Goal: Check status

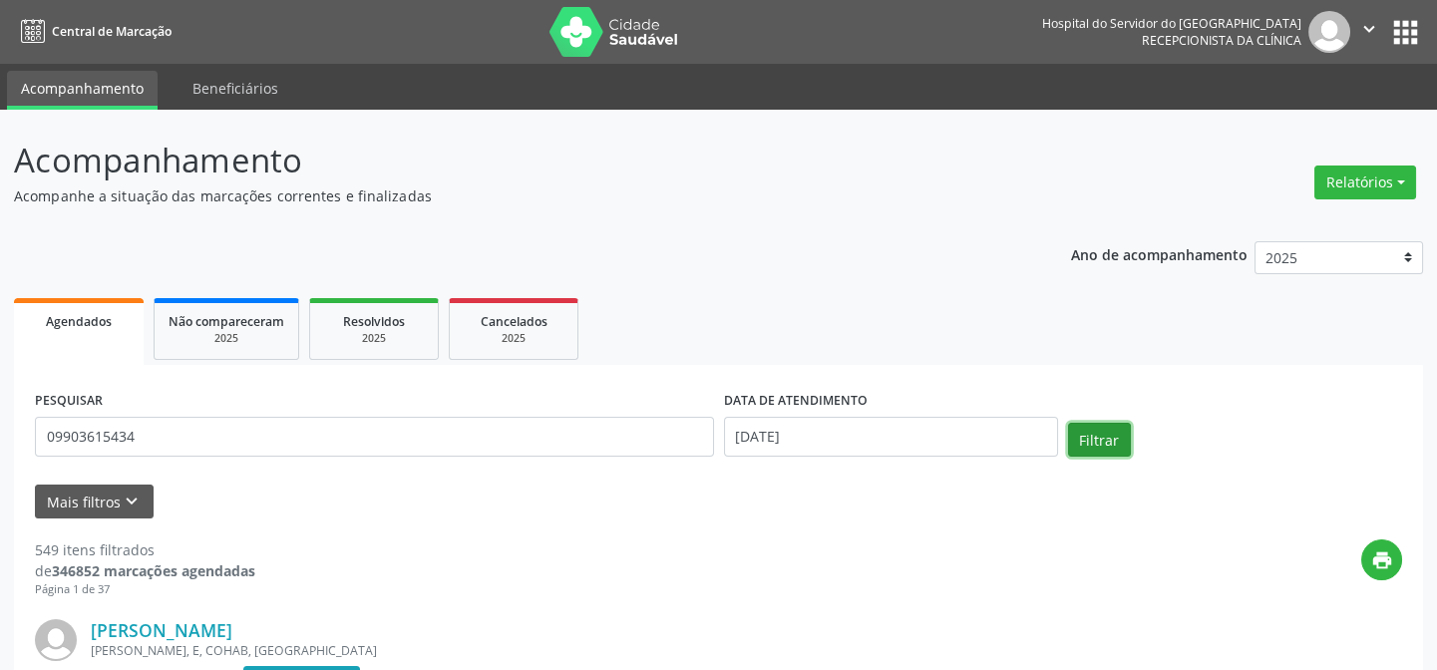
click at [1115, 426] on button "Filtrar" at bounding box center [1099, 440] width 63 height 34
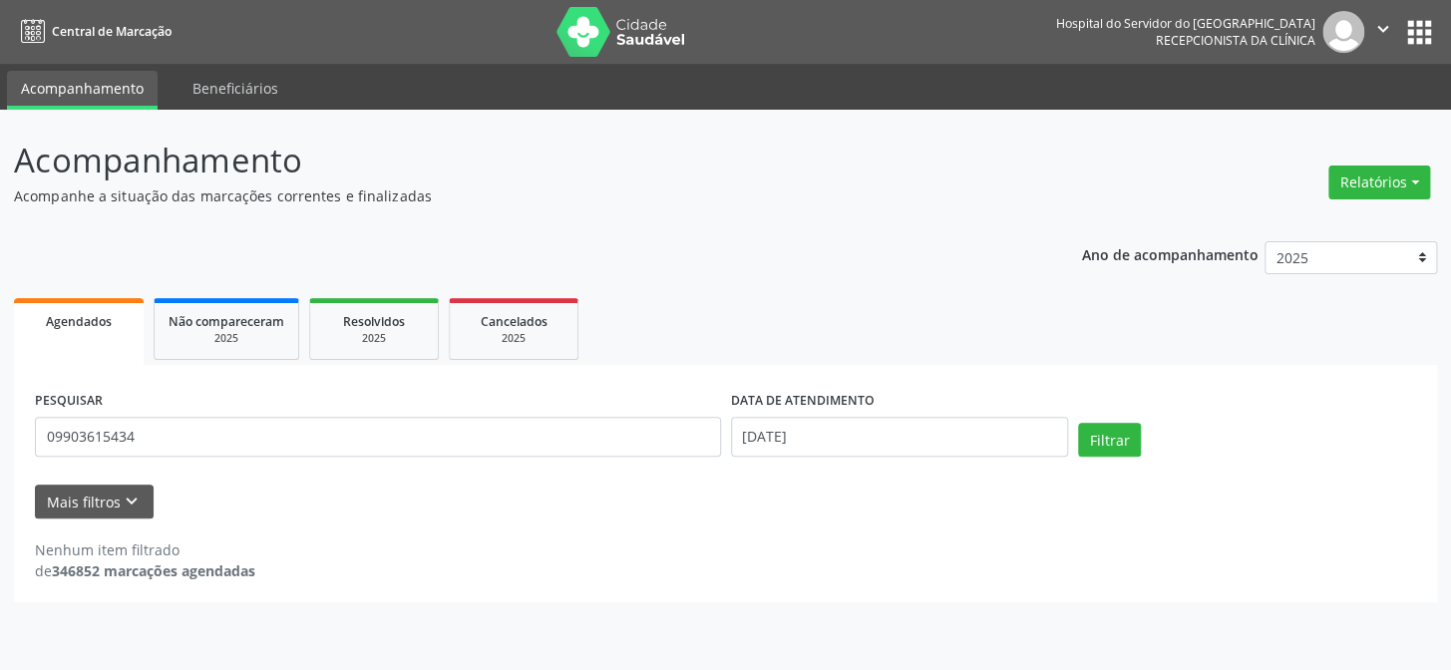
drag, startPoint x: 1443, startPoint y: 208, endPoint x: 1449, endPoint y: 387, distance: 178.7
click at [1436, 387] on div "Acompanhamento Acompanhe a situação das marcações correntes e finalizadas Relat…" at bounding box center [725, 390] width 1451 height 561
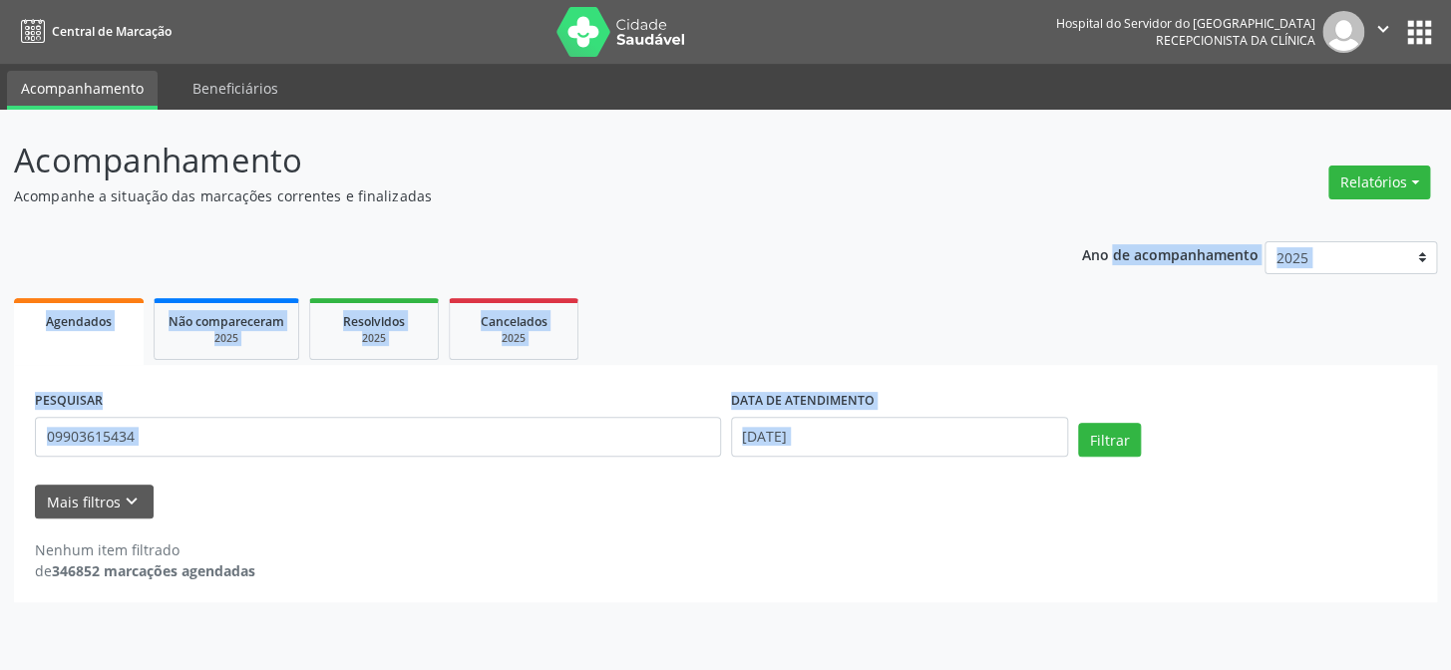
drag, startPoint x: 1449, startPoint y: 310, endPoint x: 1449, endPoint y: 177, distance: 133.7
click at [1436, 177] on div "Acompanhamento Acompanhe a situação das marcações correntes e finalizadas Relat…" at bounding box center [725, 390] width 1451 height 561
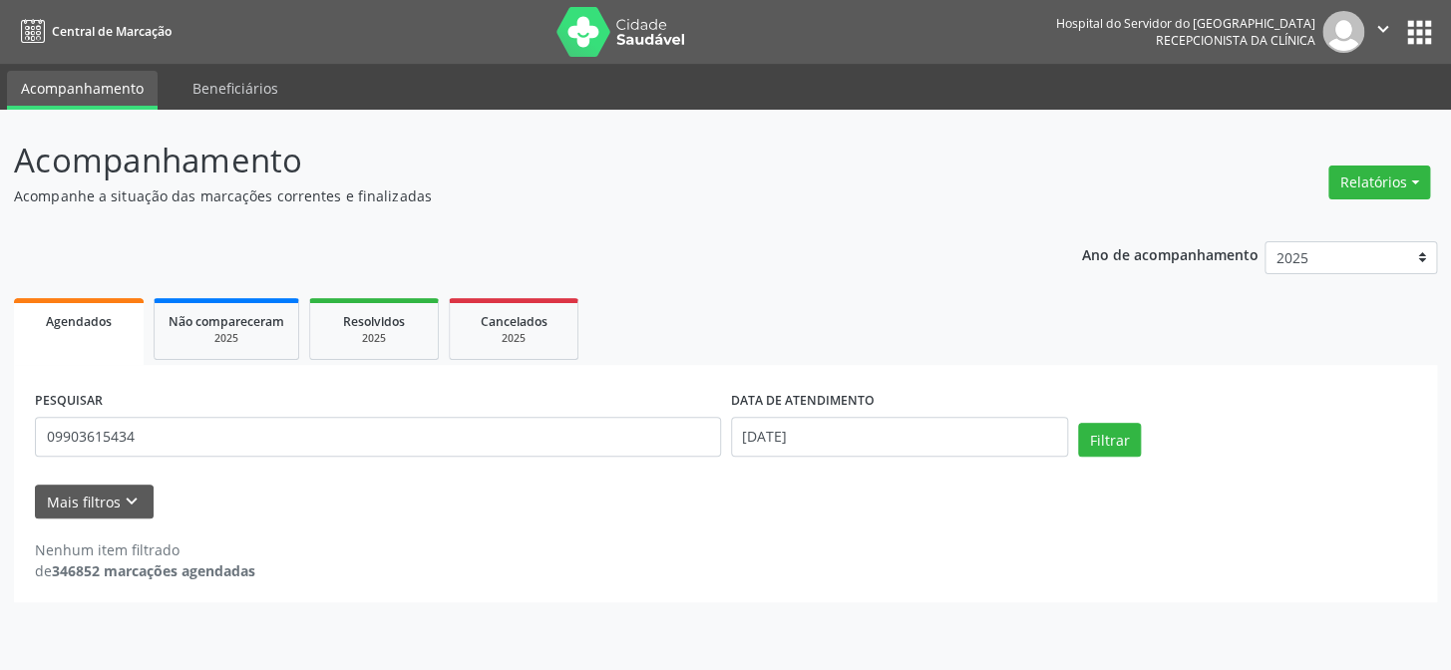
click at [1330, 548] on div "Nenhum item filtrado de 346852 marcações agendadas" at bounding box center [726, 561] width 1382 height 42
click at [1112, 438] on button "Filtrar" at bounding box center [1109, 440] width 63 height 34
click at [260, 435] on input "09903615434" at bounding box center [378, 437] width 686 height 40
type input "0"
